Goal: Information Seeking & Learning: Learn about a topic

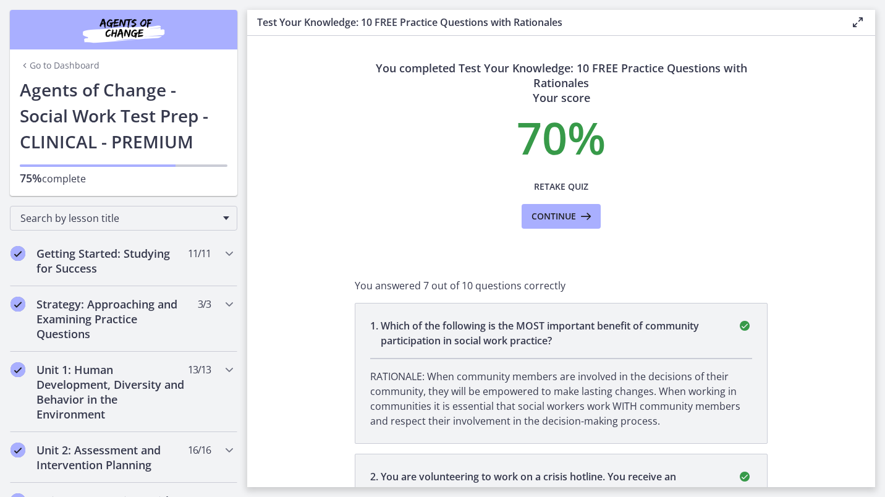
scroll to position [1748, 0]
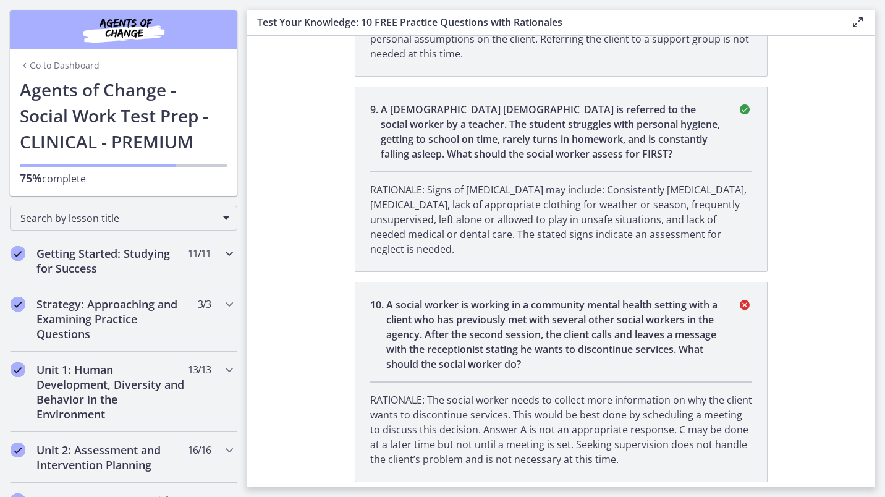
click at [65, 263] on h2 "Getting Started: Studying for Success" at bounding box center [111, 261] width 151 height 30
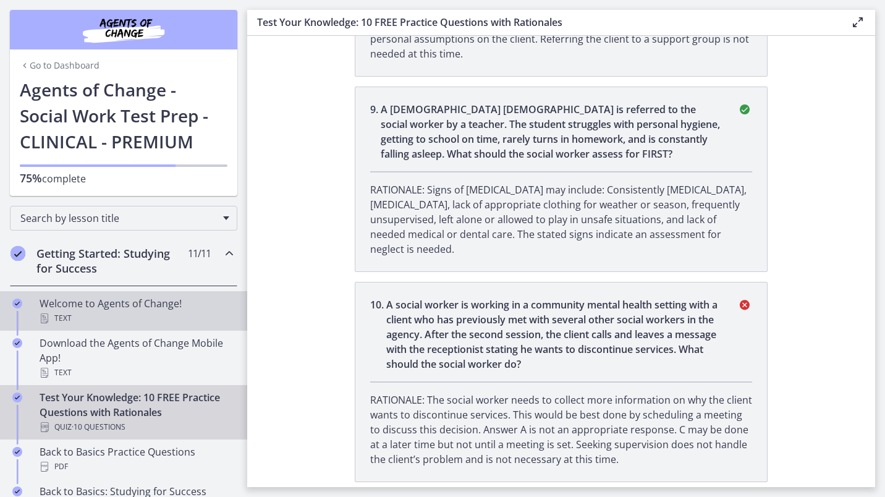
click at [113, 297] on div "Welcome to Agents of Change! Text" at bounding box center [136, 311] width 193 height 30
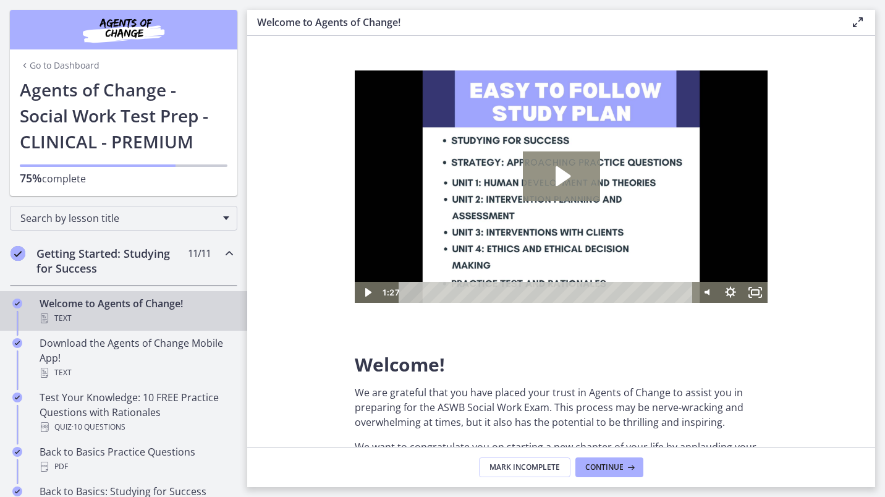
click at [563, 192] on icon "Play Video: c1o6hcmjueu5qasqsu00.mp4" at bounding box center [561, 175] width 77 height 49
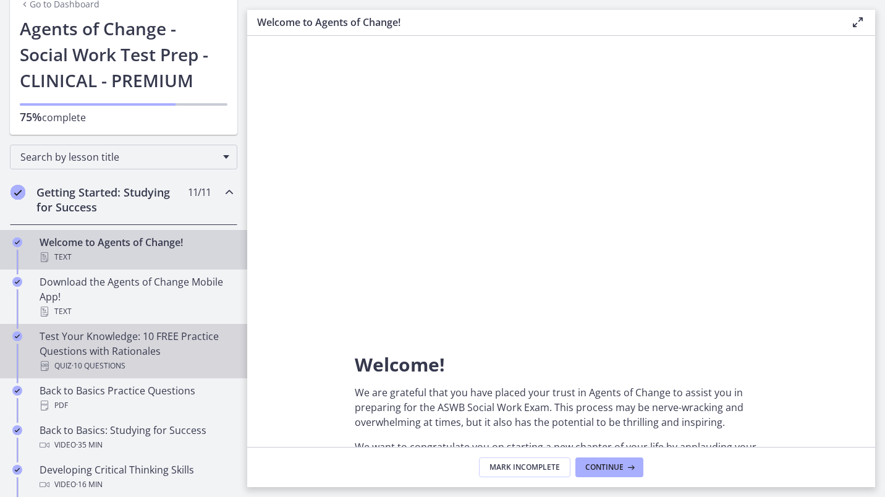
scroll to position [62, 0]
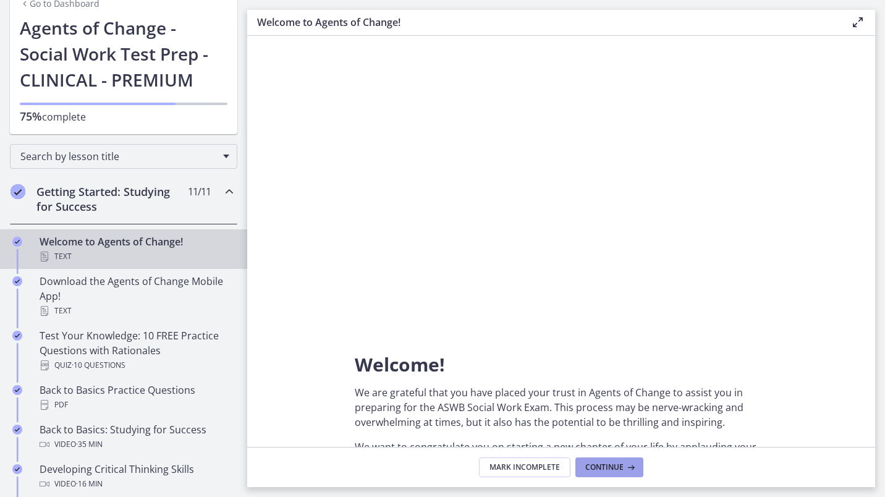
click at [581, 473] on button "Continue" at bounding box center [609, 467] width 68 height 20
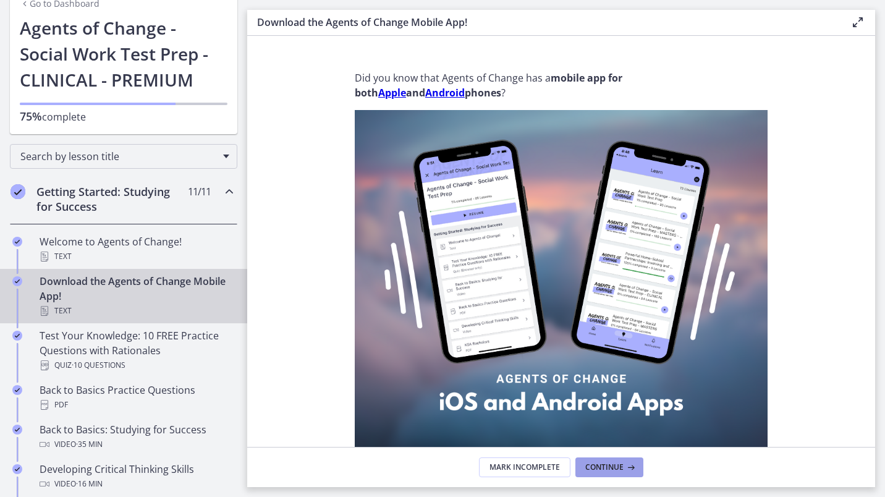
click at [581, 473] on button "Continue" at bounding box center [609, 467] width 68 height 20
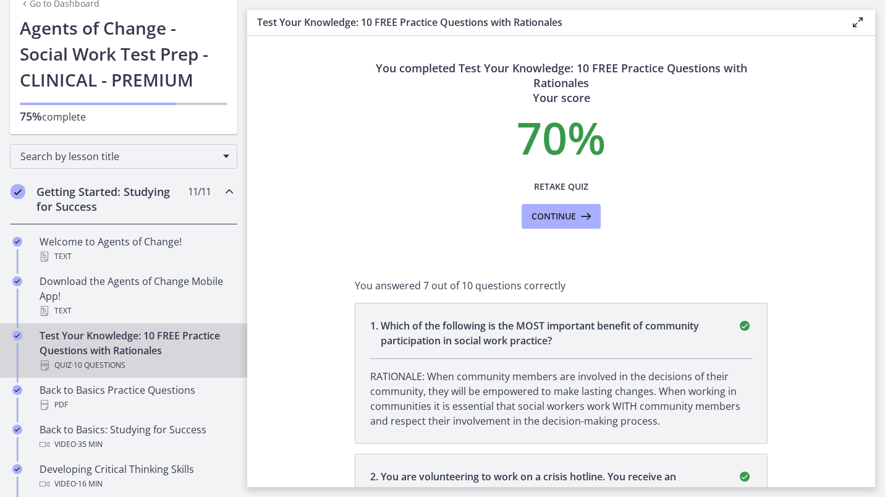
click at [581, 473] on p "You are volunteering to work on a crisis hotline. You receive an anonymous call…" at bounding box center [552, 506] width 342 height 74
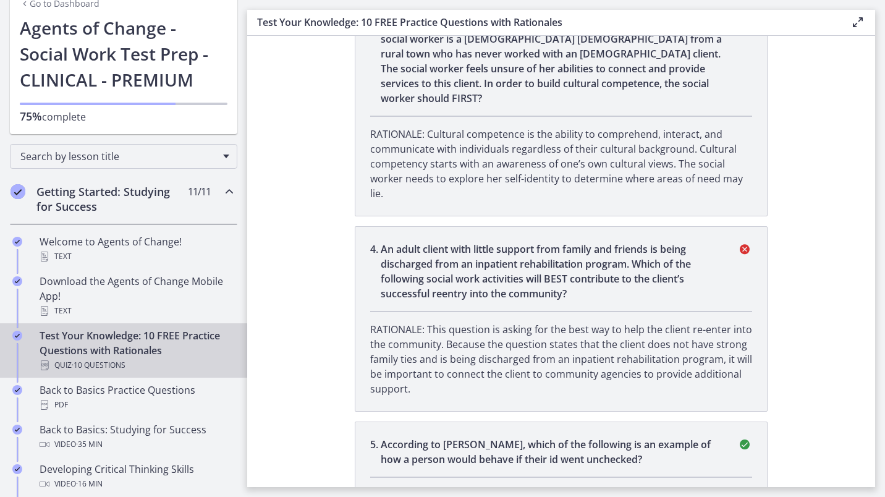
scroll to position [680, 0]
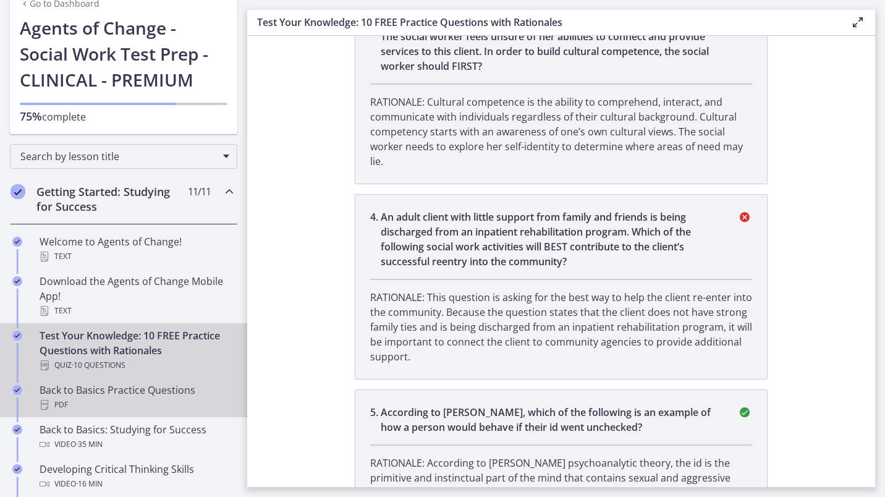
click at [146, 389] on div "Back to Basics Practice Questions PDF" at bounding box center [136, 397] width 193 height 30
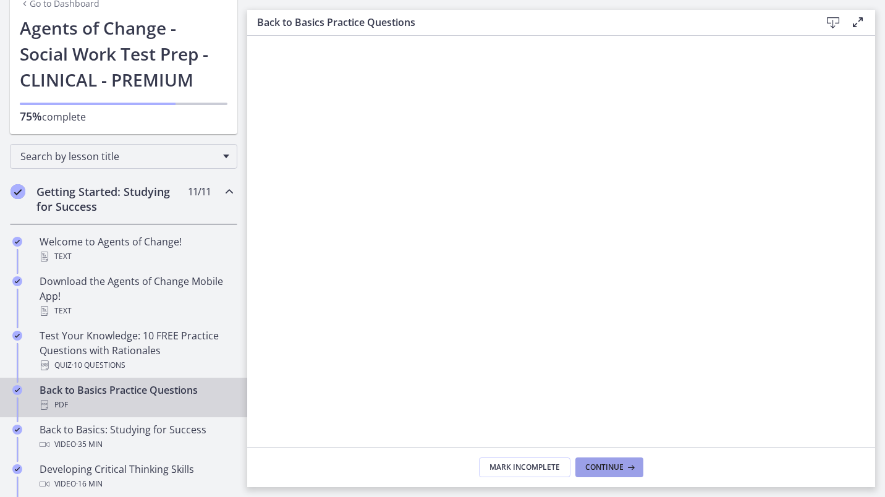
click at [636, 463] on button "Continue" at bounding box center [609, 467] width 68 height 20
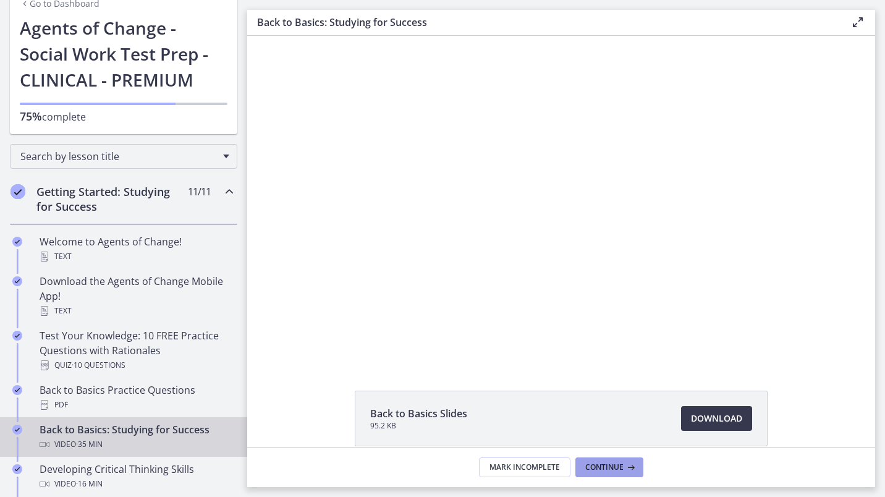
click at [636, 463] on button "Continue" at bounding box center [609, 467] width 68 height 20
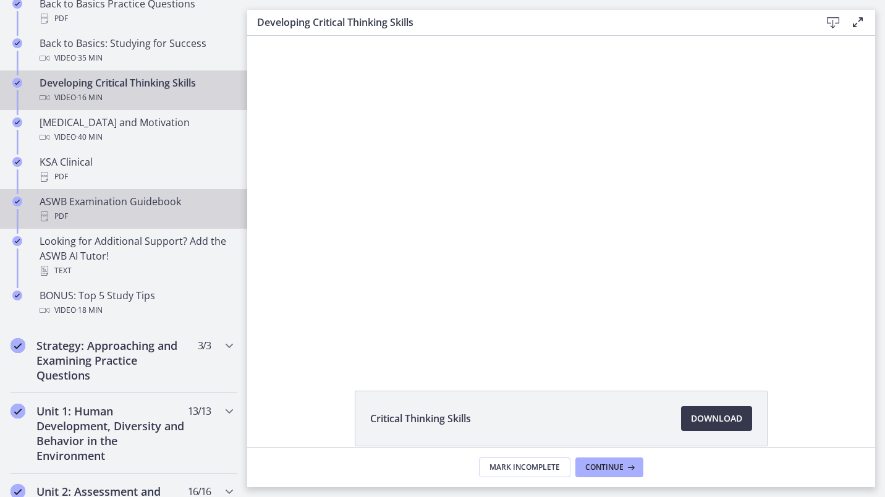
scroll to position [556, 0]
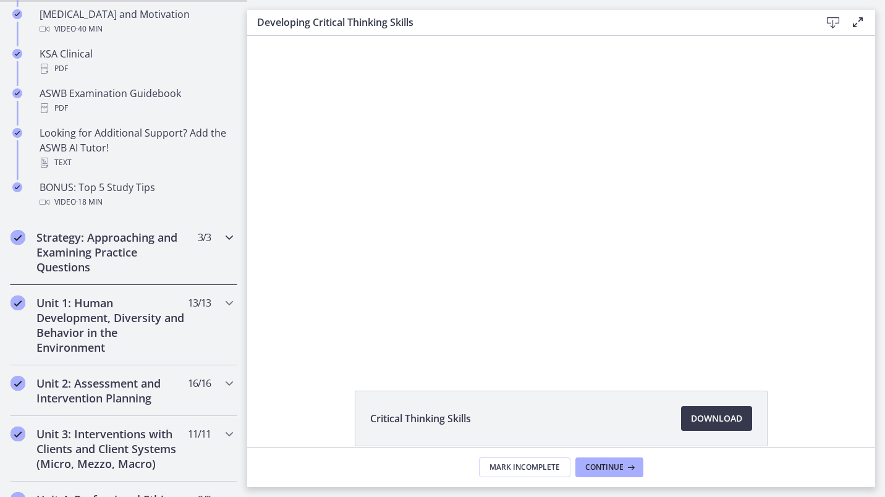
click at [70, 253] on h2 "Strategy: Approaching and Examining Practice Questions" at bounding box center [111, 252] width 151 height 44
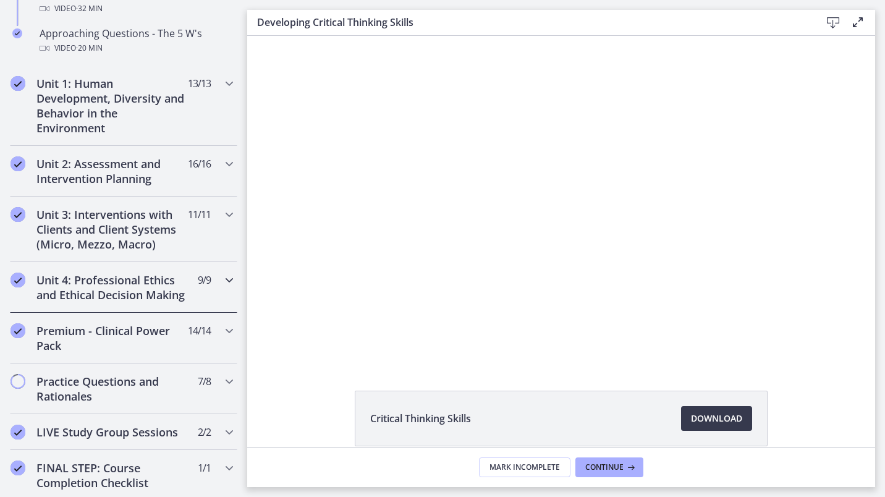
scroll to position [245, 0]
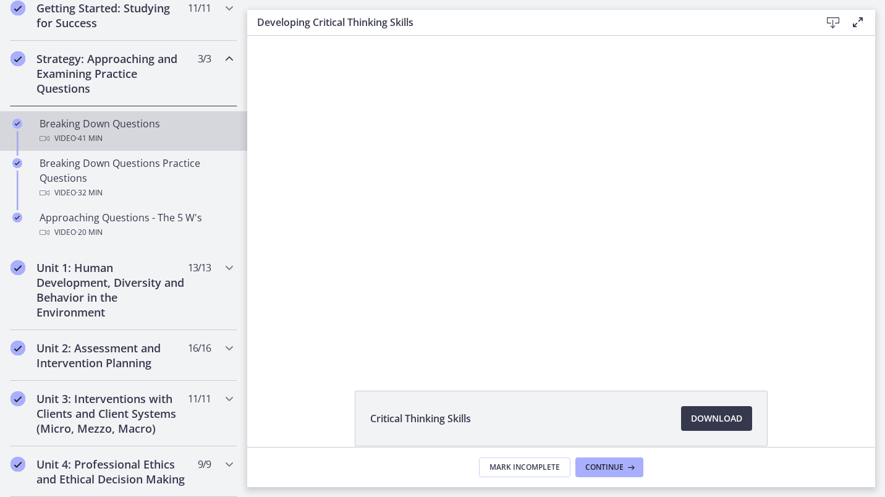
click at [101, 125] on div "Breaking Down Questions Video · 41 min" at bounding box center [136, 131] width 193 height 30
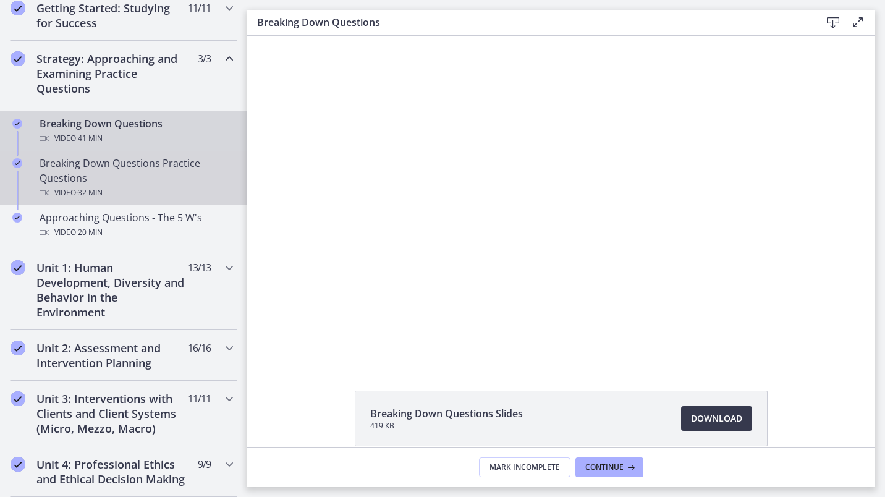
click at [149, 175] on div "Breaking Down Questions Practice Questions Video · 32 min" at bounding box center [136, 178] width 193 height 44
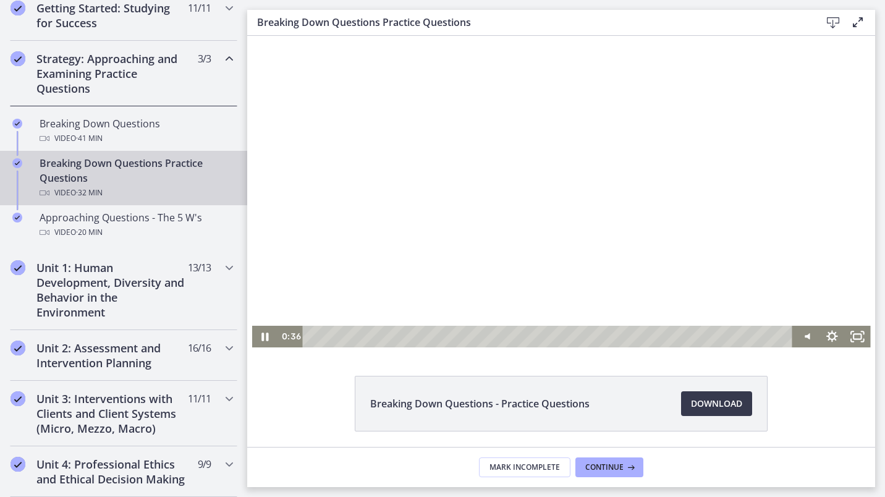
click at [316, 334] on div "Playbar" at bounding box center [549, 337] width 474 height 22
drag, startPoint x: 335, startPoint y: 324, endPoint x: 294, endPoint y: 329, distance: 41.6
click at [294, 329] on div "0:00 0:00" at bounding box center [534, 337] width 515 height 22
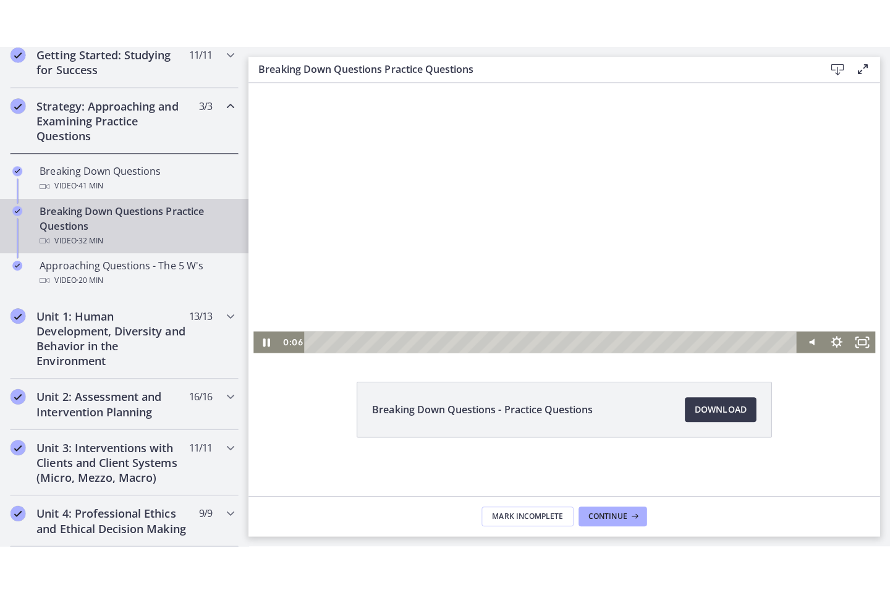
scroll to position [44, 0]
click at [856, 337] on icon "Fullscreen" at bounding box center [858, 339] width 31 height 26
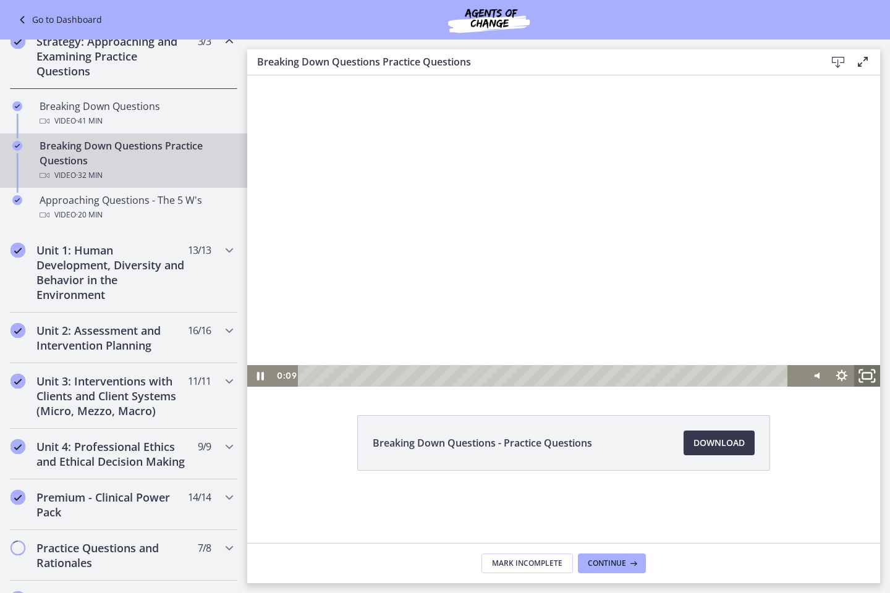
scroll to position [188, 0]
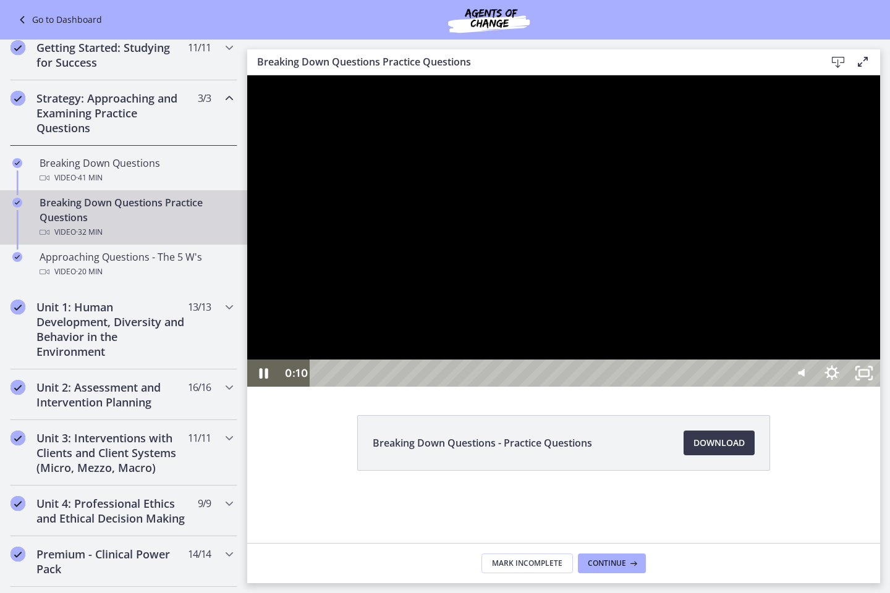
click at [806, 387] on div at bounding box center [563, 230] width 633 height 311
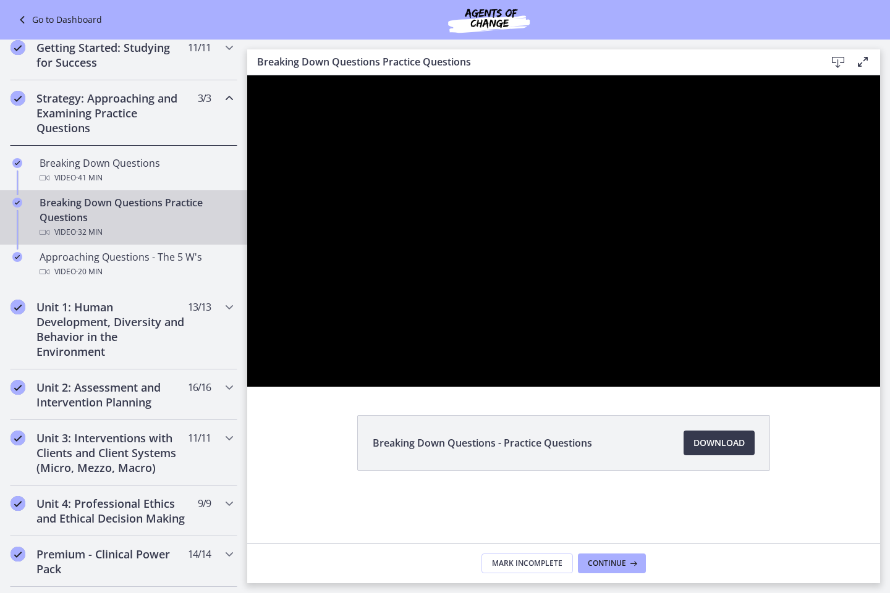
click at [704, 387] on div at bounding box center [563, 230] width 633 height 311
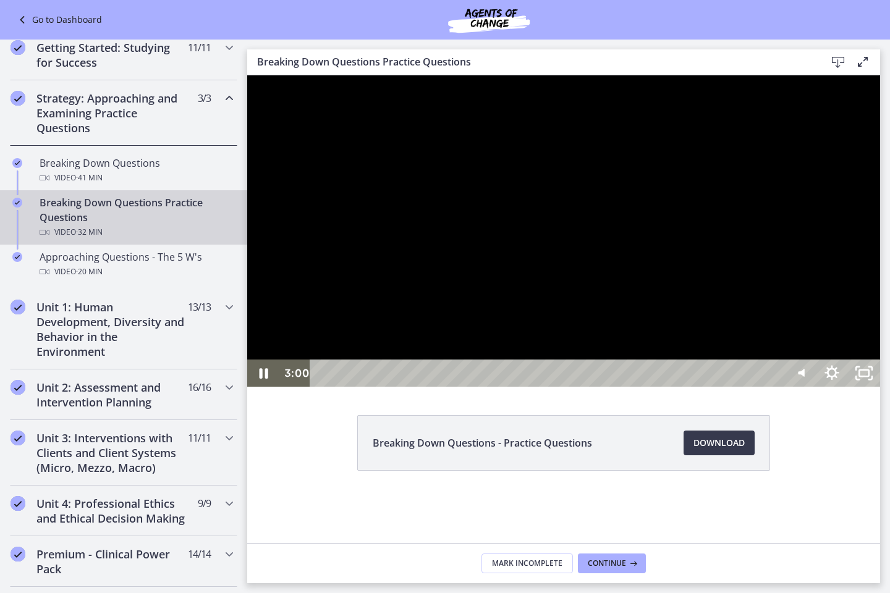
click at [766, 342] on div at bounding box center [563, 230] width 633 height 311
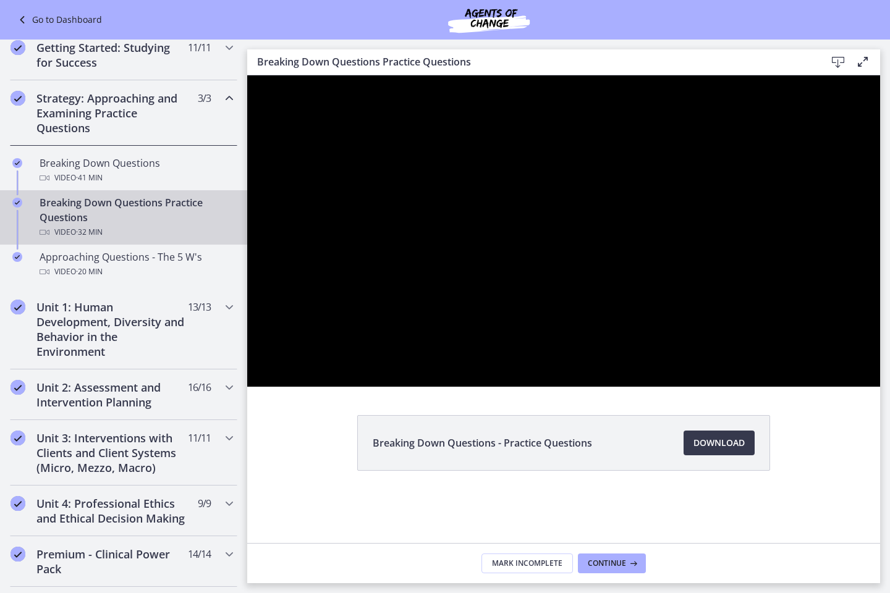
click at [761, 340] on div at bounding box center [563, 230] width 633 height 311
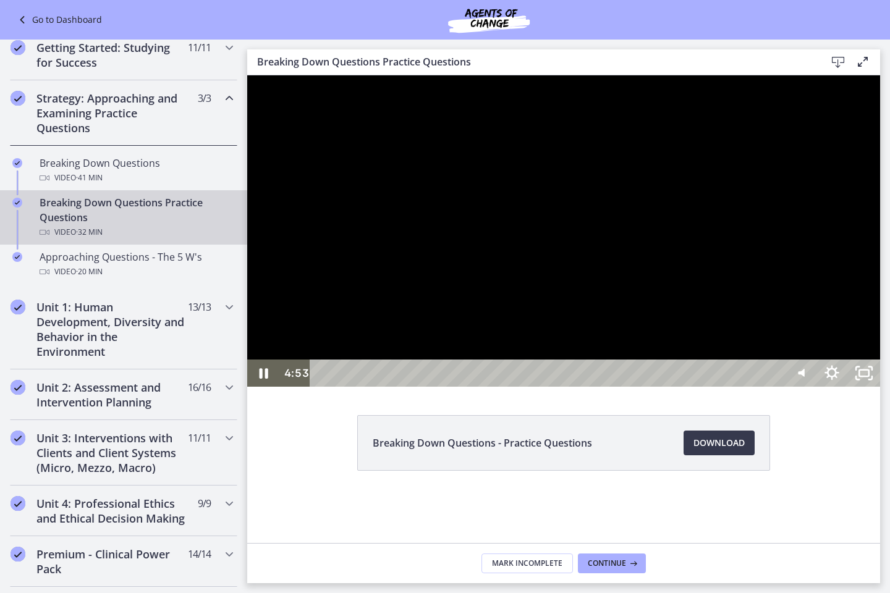
click at [697, 298] on div at bounding box center [563, 230] width 633 height 311
click at [620, 387] on div at bounding box center [563, 230] width 633 height 311
click at [637, 387] on div at bounding box center [563, 230] width 633 height 311
click at [606, 387] on div at bounding box center [563, 230] width 633 height 311
click at [815, 387] on icon "Mute" at bounding box center [799, 373] width 32 height 27
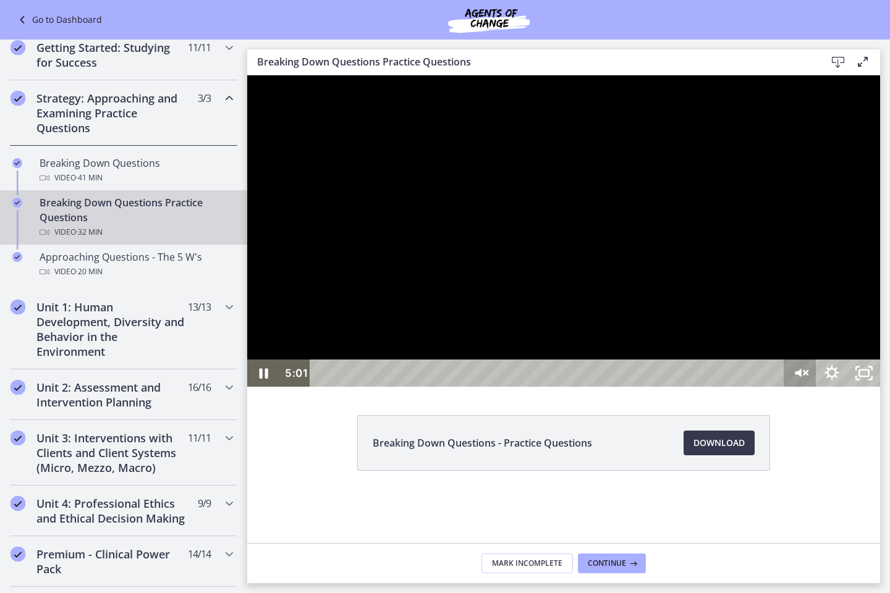
click at [815, 387] on icon "Unmute" at bounding box center [799, 373] width 32 height 27
click at [815, 360] on div "Volume" at bounding box center [799, 315] width 32 height 88
click at [818, 390] on icon "Mute" at bounding box center [799, 373] width 38 height 33
click at [670, 387] on div at bounding box center [563, 230] width 633 height 311
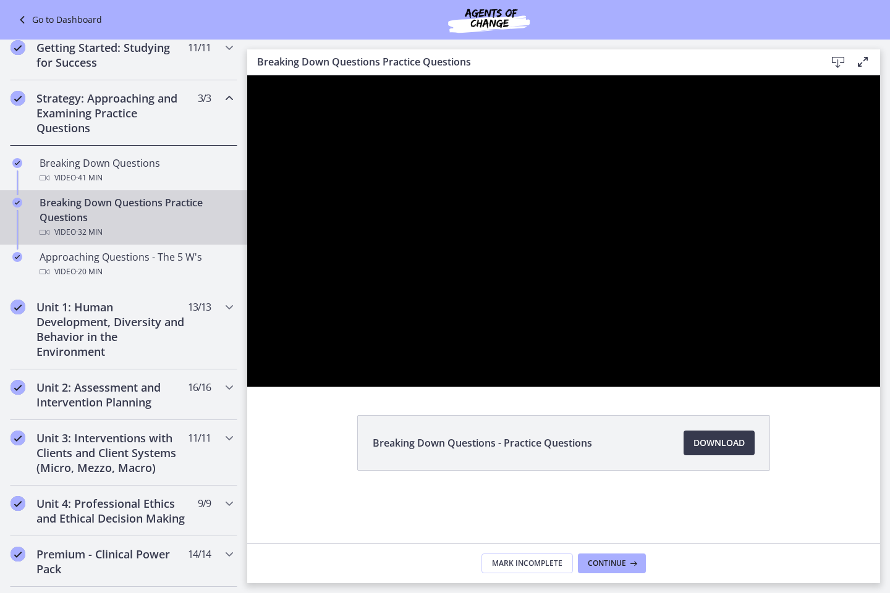
click at [696, 295] on div at bounding box center [563, 230] width 633 height 311
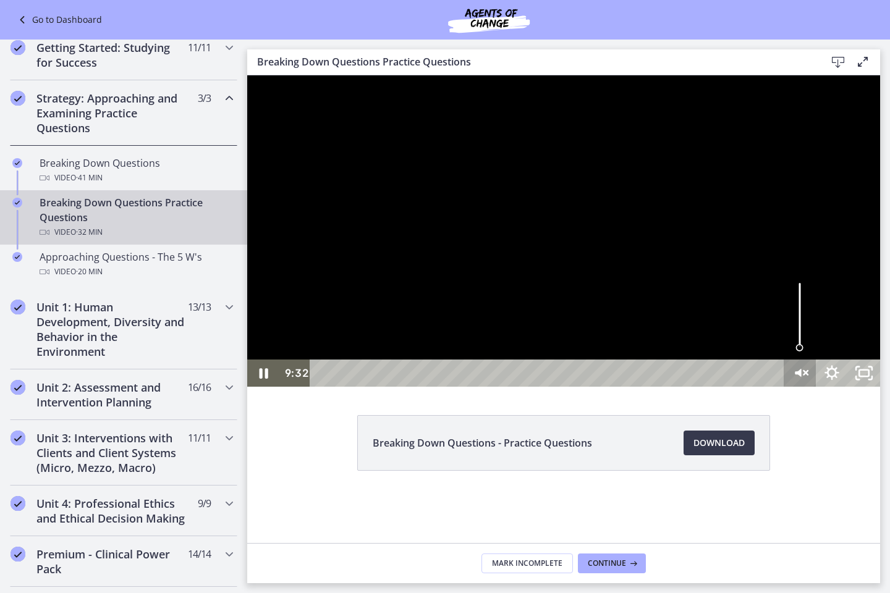
click at [815, 387] on icon "Unmute" at bounding box center [799, 373] width 32 height 27
click at [818, 390] on icon "Mute" at bounding box center [799, 373] width 38 height 33
click at [808, 379] on icon "Unmute" at bounding box center [807, 373] width 1 height 12
click at [815, 387] on icon "Mute" at bounding box center [799, 373] width 32 height 27
click at [818, 390] on icon "Unmute" at bounding box center [799, 373] width 38 height 33
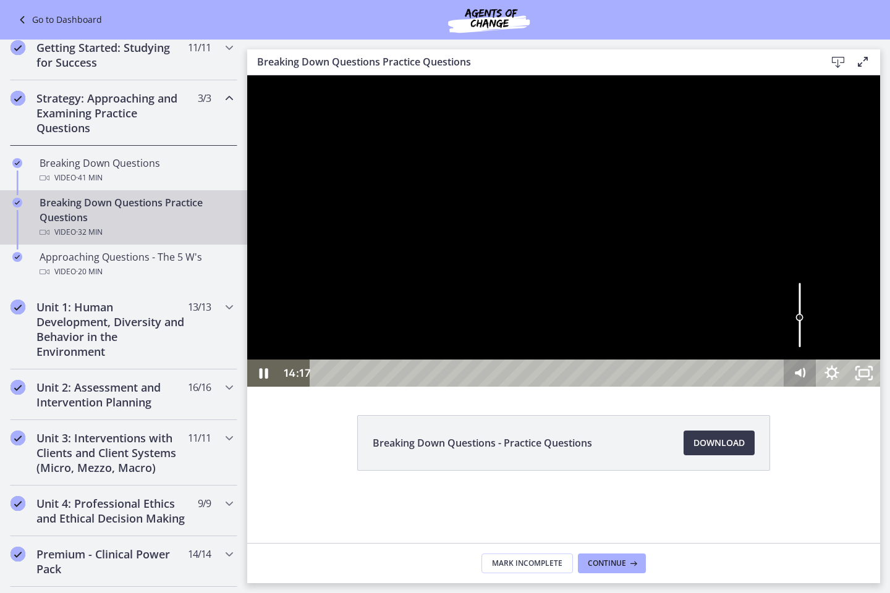
click at [815, 387] on icon "Mute" at bounding box center [799, 373] width 32 height 27
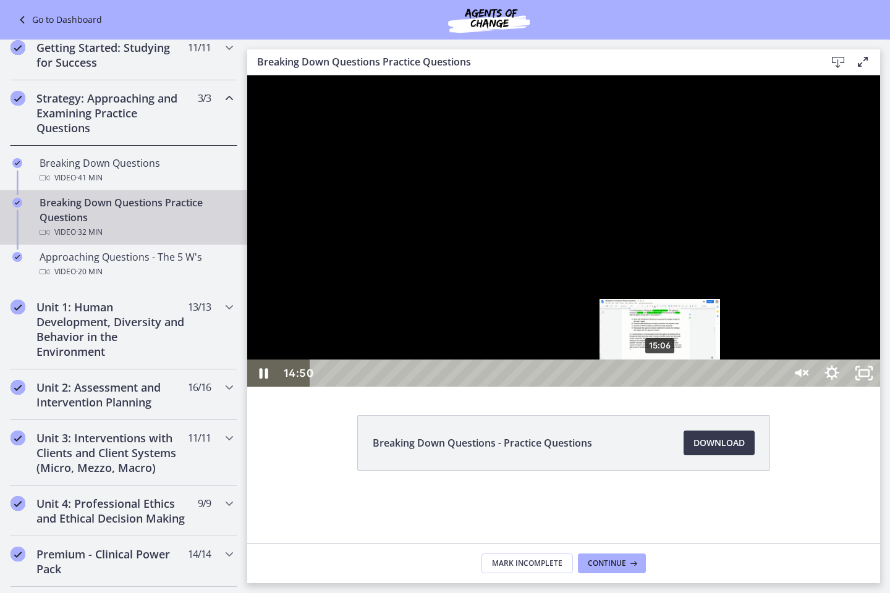
click at [660, 387] on div "15:06" at bounding box center [548, 373] width 453 height 27
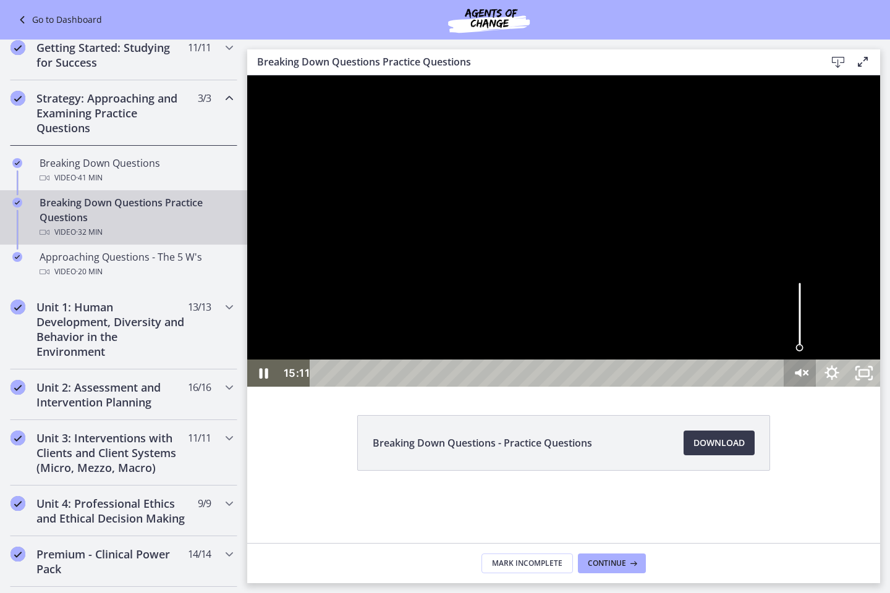
click at [815, 387] on icon "Unmute" at bounding box center [799, 373] width 32 height 27
click at [815, 387] on icon "Mute" at bounding box center [799, 373] width 32 height 27
click at [691, 387] on div at bounding box center [563, 230] width 633 height 311
click at [635, 387] on div at bounding box center [563, 230] width 633 height 311
click at [818, 390] on icon "Unmute" at bounding box center [799, 373] width 38 height 33
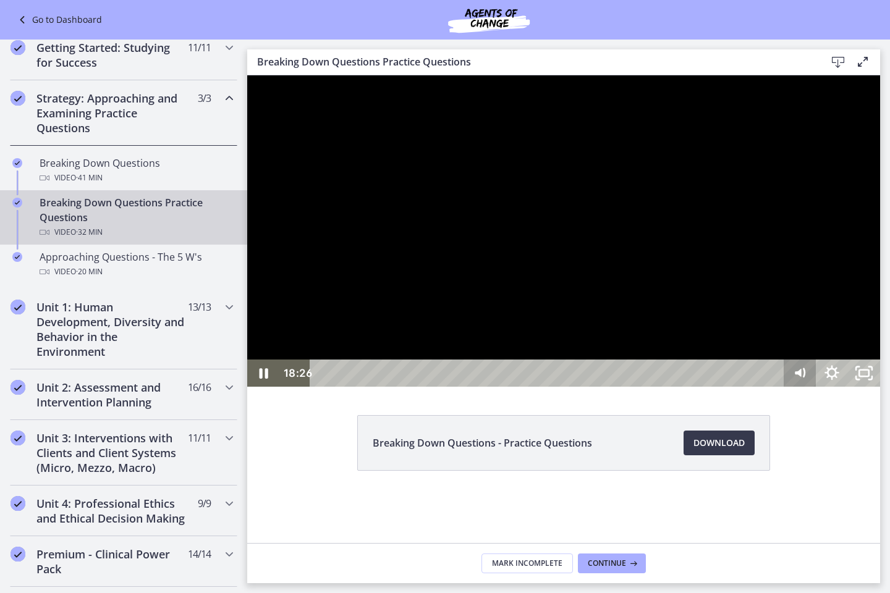
click at [815, 387] on icon "Mute" at bounding box center [799, 373] width 32 height 27
click at [818, 390] on icon "Unmute" at bounding box center [799, 373] width 38 height 33
click at [815, 387] on icon "Mute" at bounding box center [799, 373] width 32 height 27
click at [818, 390] on icon "Unmute" at bounding box center [799, 373] width 38 height 33
click at [507, 338] on div at bounding box center [563, 230] width 633 height 311
